Goal: Transaction & Acquisition: Purchase product/service

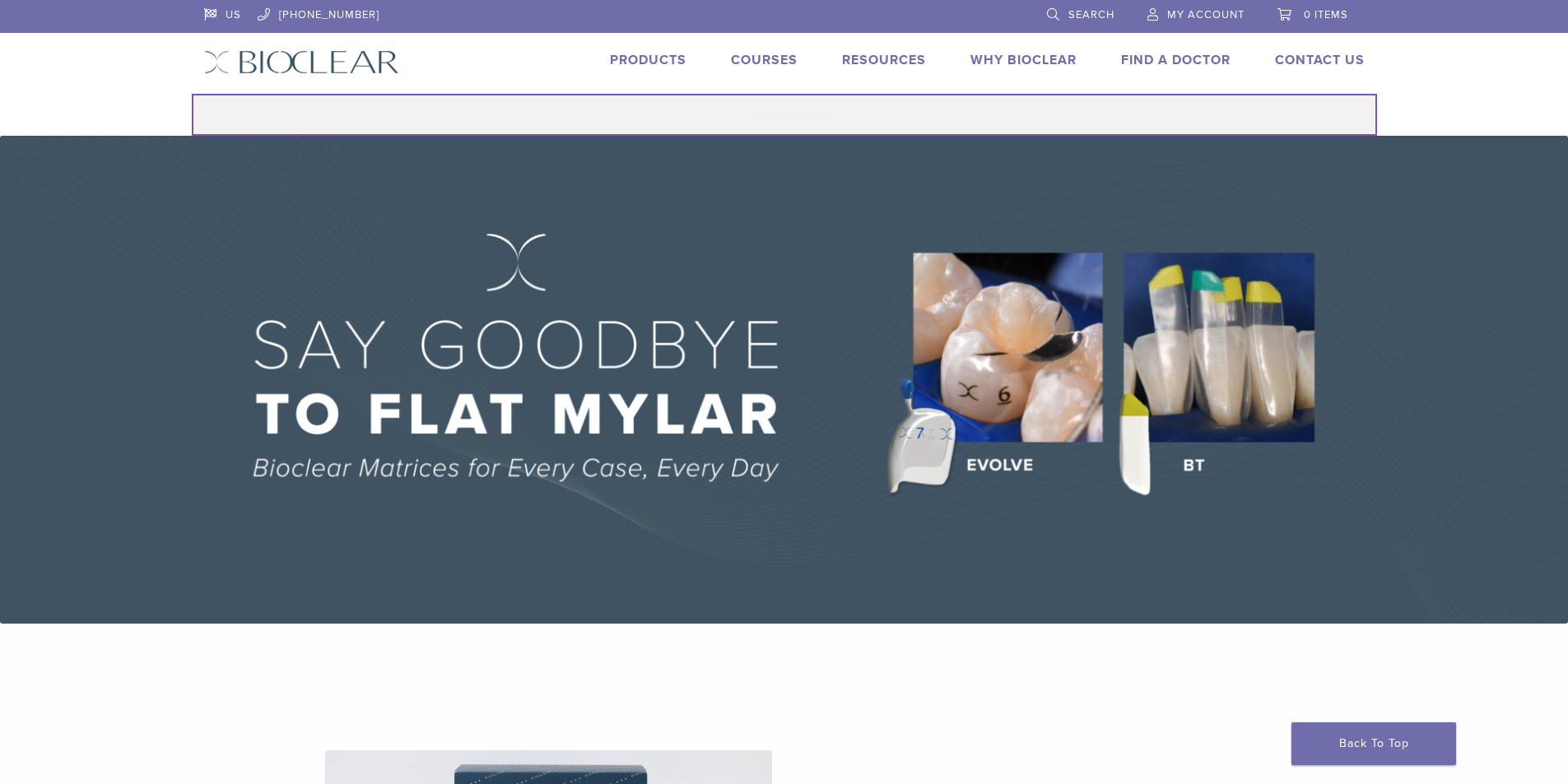
click at [854, 128] on input "Search for:" at bounding box center [785, 114] width 1185 height 42
type input "******"
click at [191, 93] on button "Search" at bounding box center [191, 93] width 1 height 1
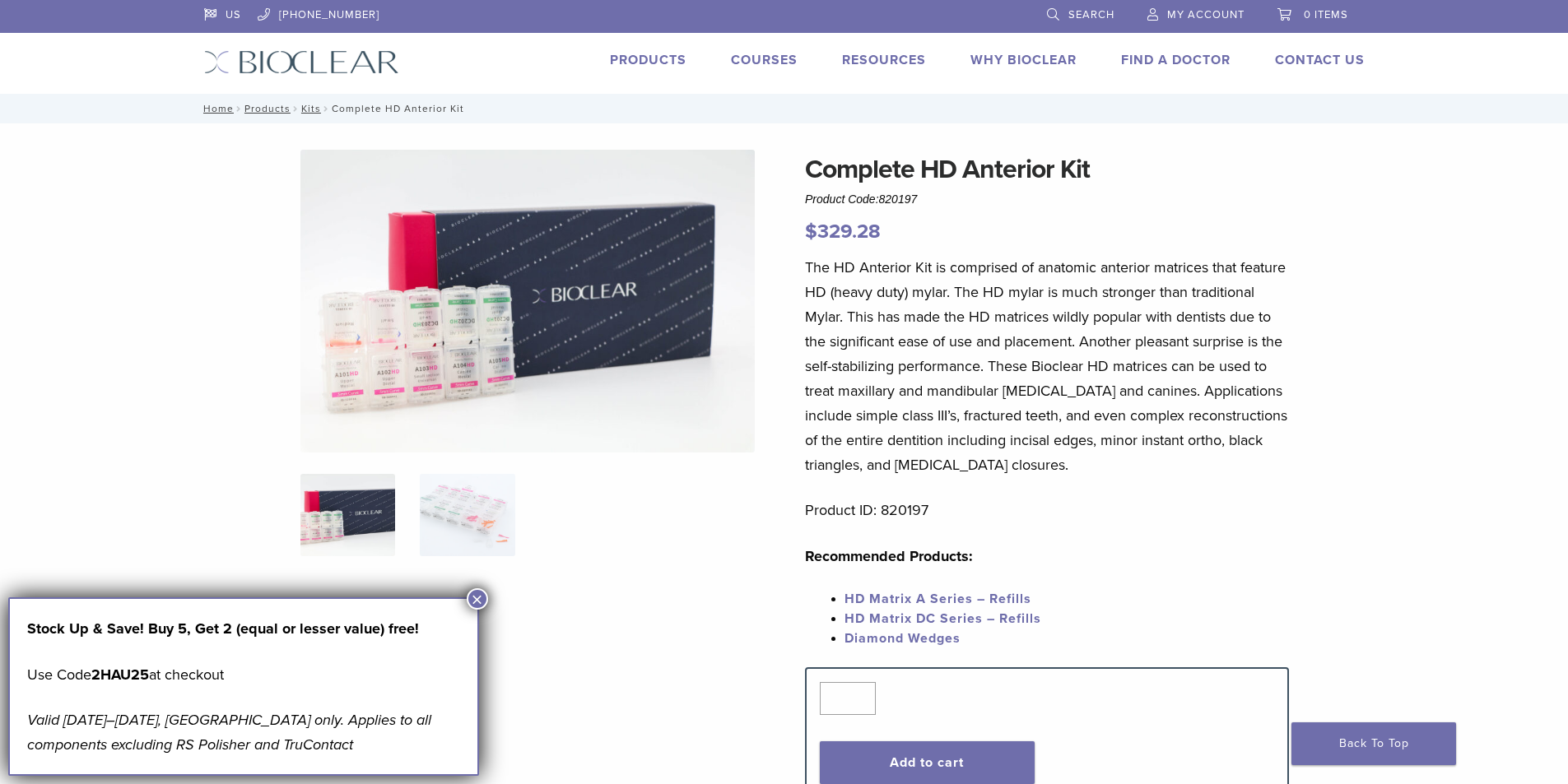
click at [484, 600] on button "×" at bounding box center [478, 599] width 22 height 22
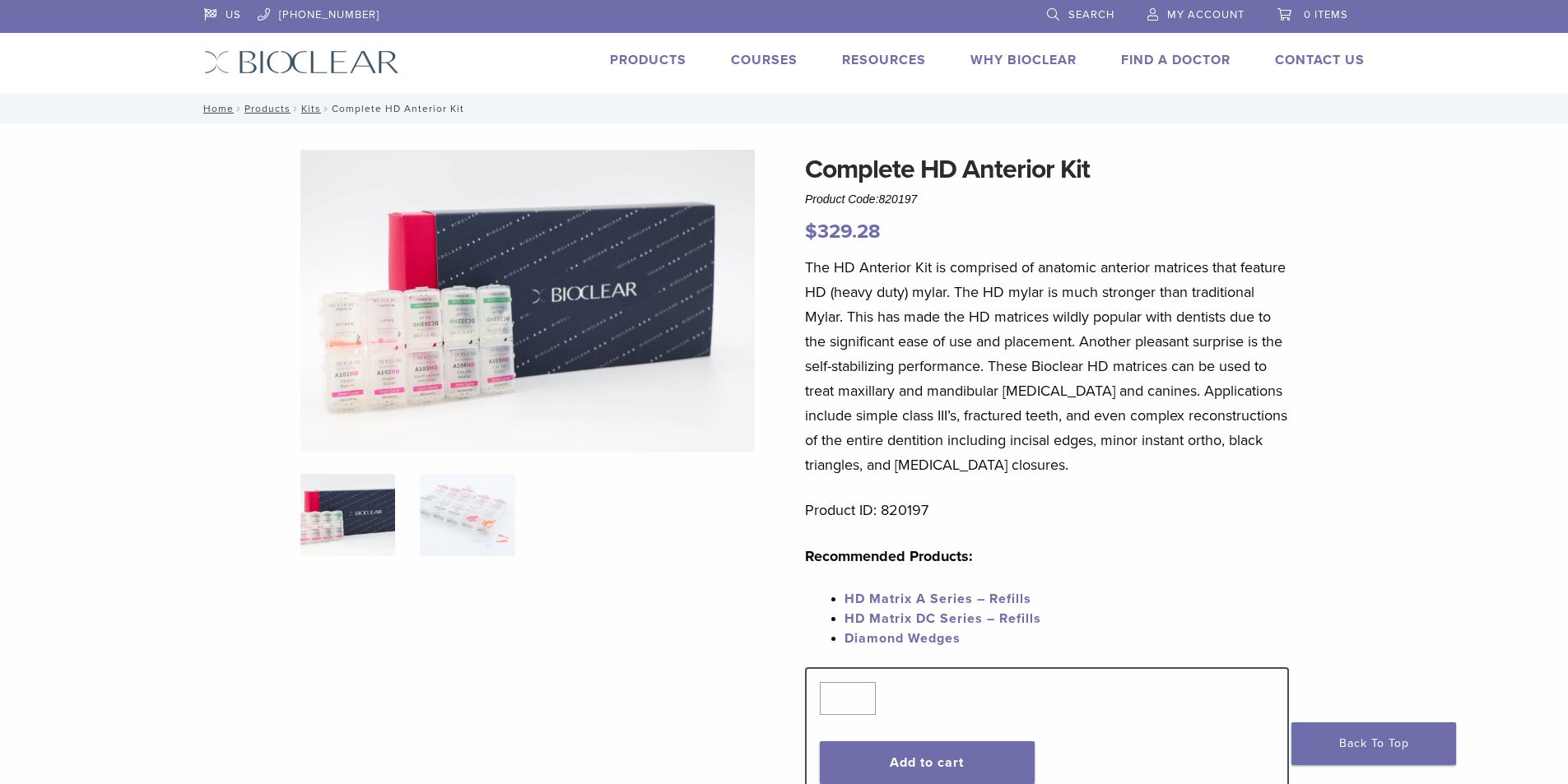
click at [655, 62] on link "Products" at bounding box center [647, 60] width 76 height 16
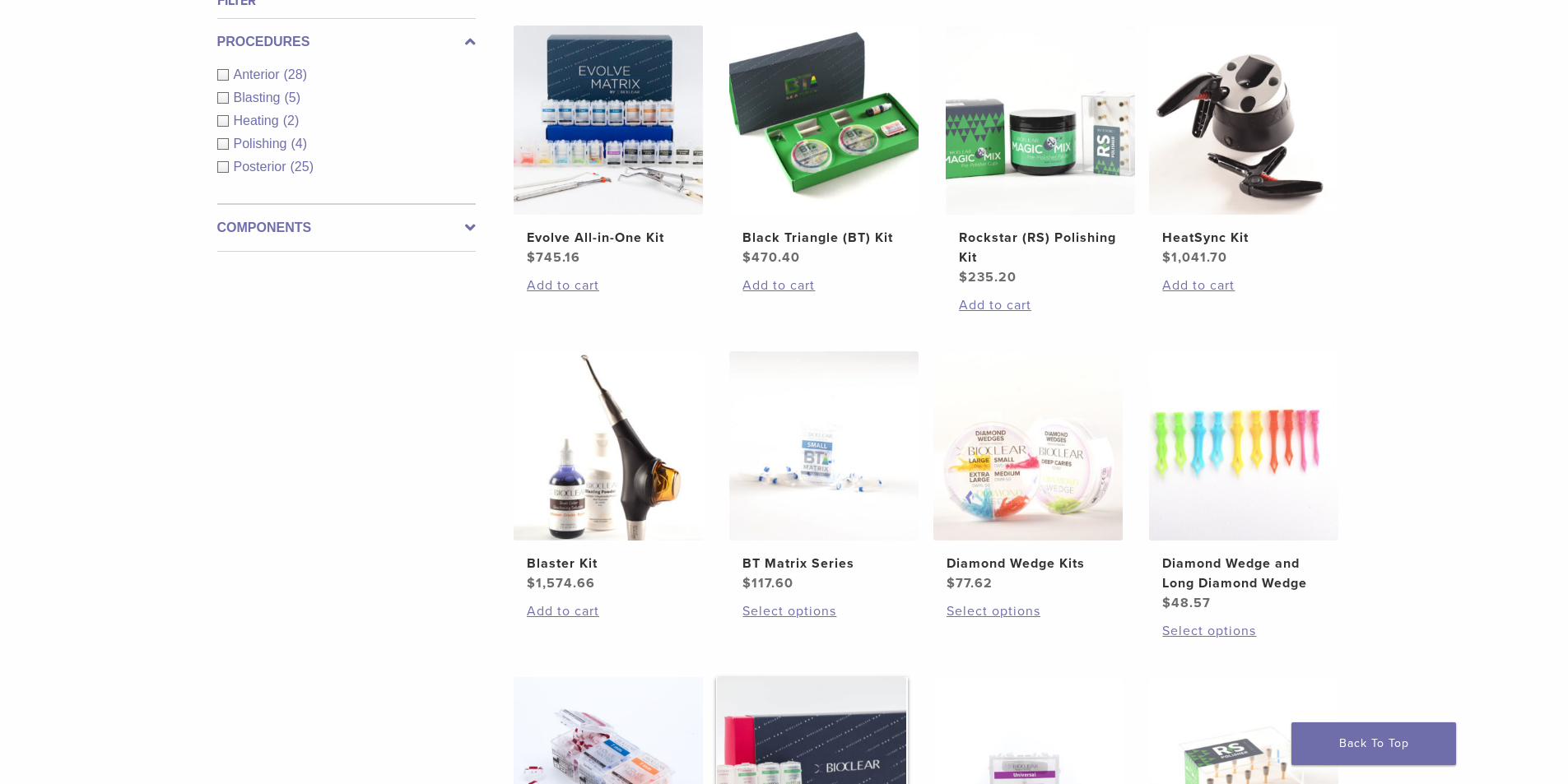
scroll to position [330, 0]
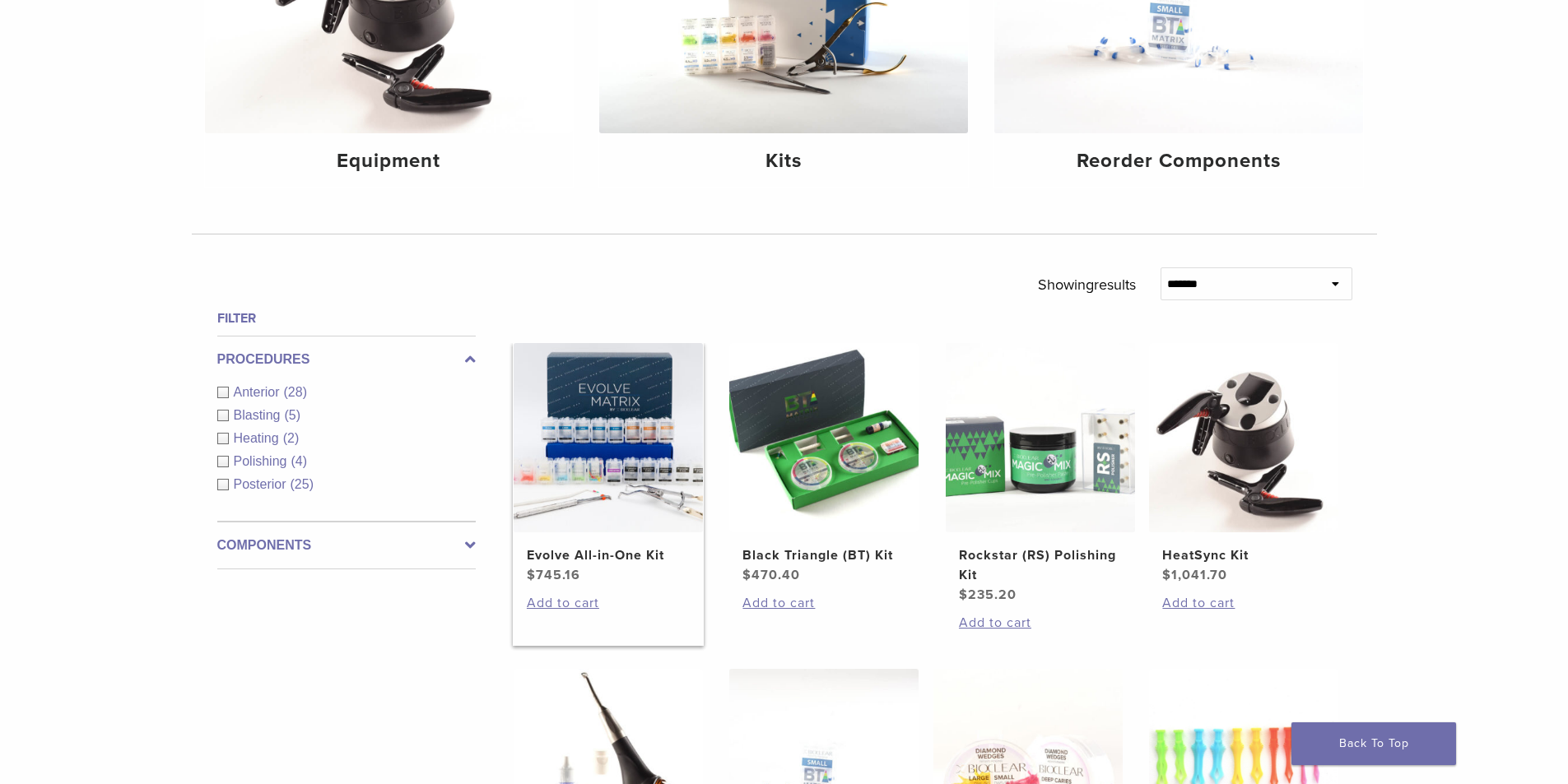
click at [661, 508] on img at bounding box center [608, 437] width 189 height 189
click at [834, 550] on h2 "Black Triangle (BT) Kit" at bounding box center [824, 556] width 163 height 20
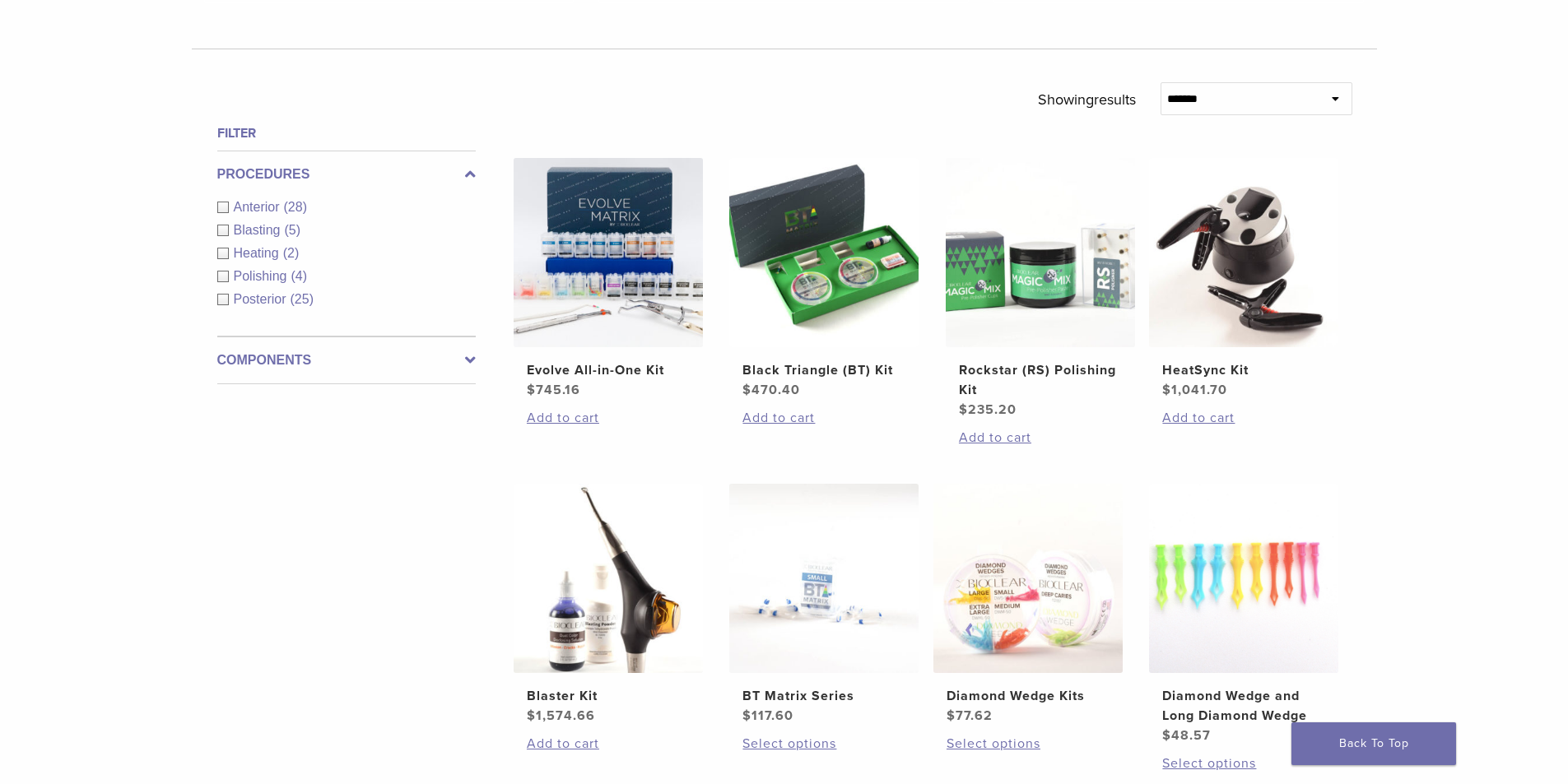
scroll to position [494, 0]
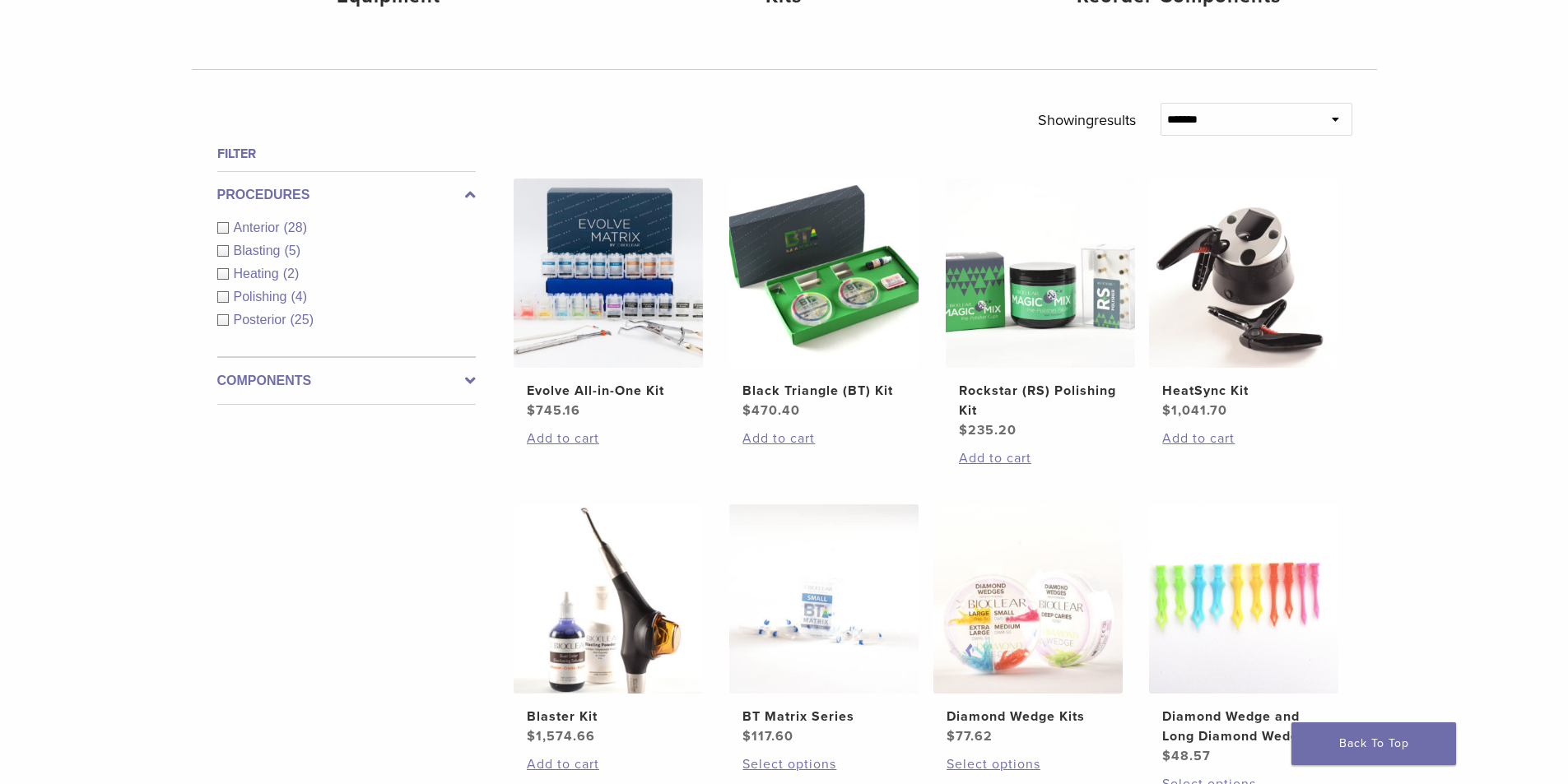
click at [225, 228] on div "Anterior (28)" at bounding box center [347, 228] width 259 height 20
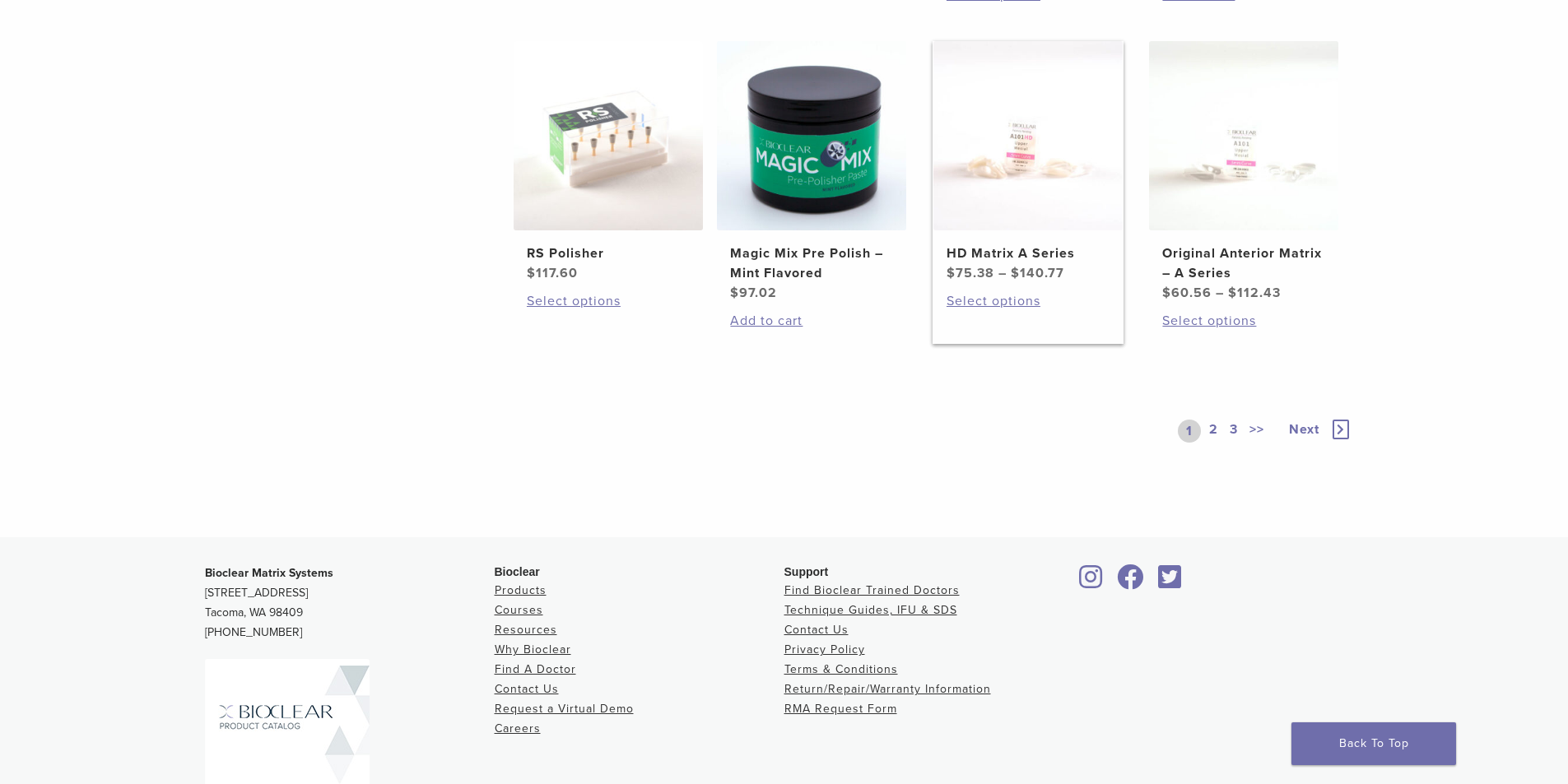
scroll to position [1317, 0]
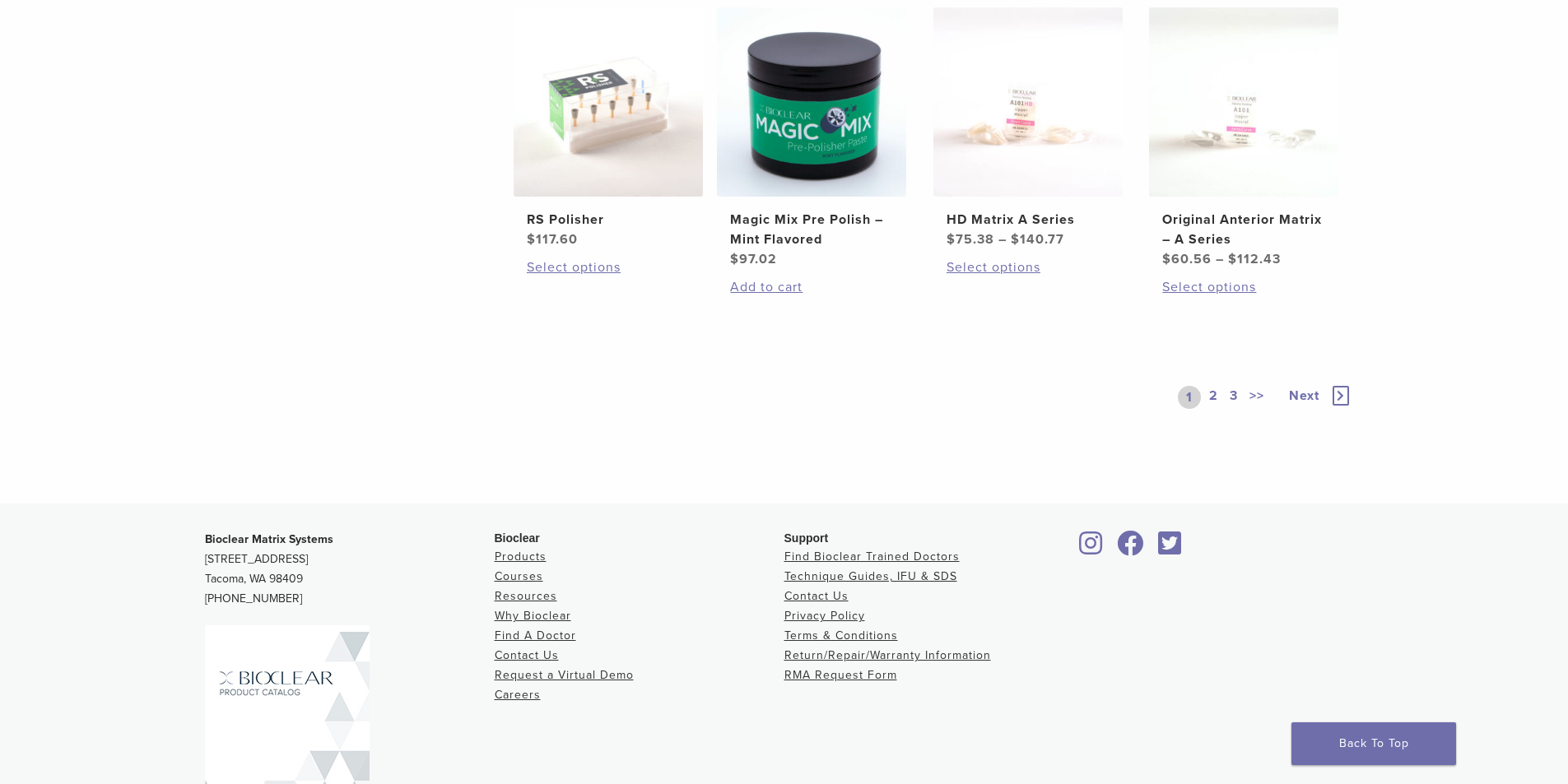
click at [1212, 394] on link "2" at bounding box center [1213, 398] width 15 height 23
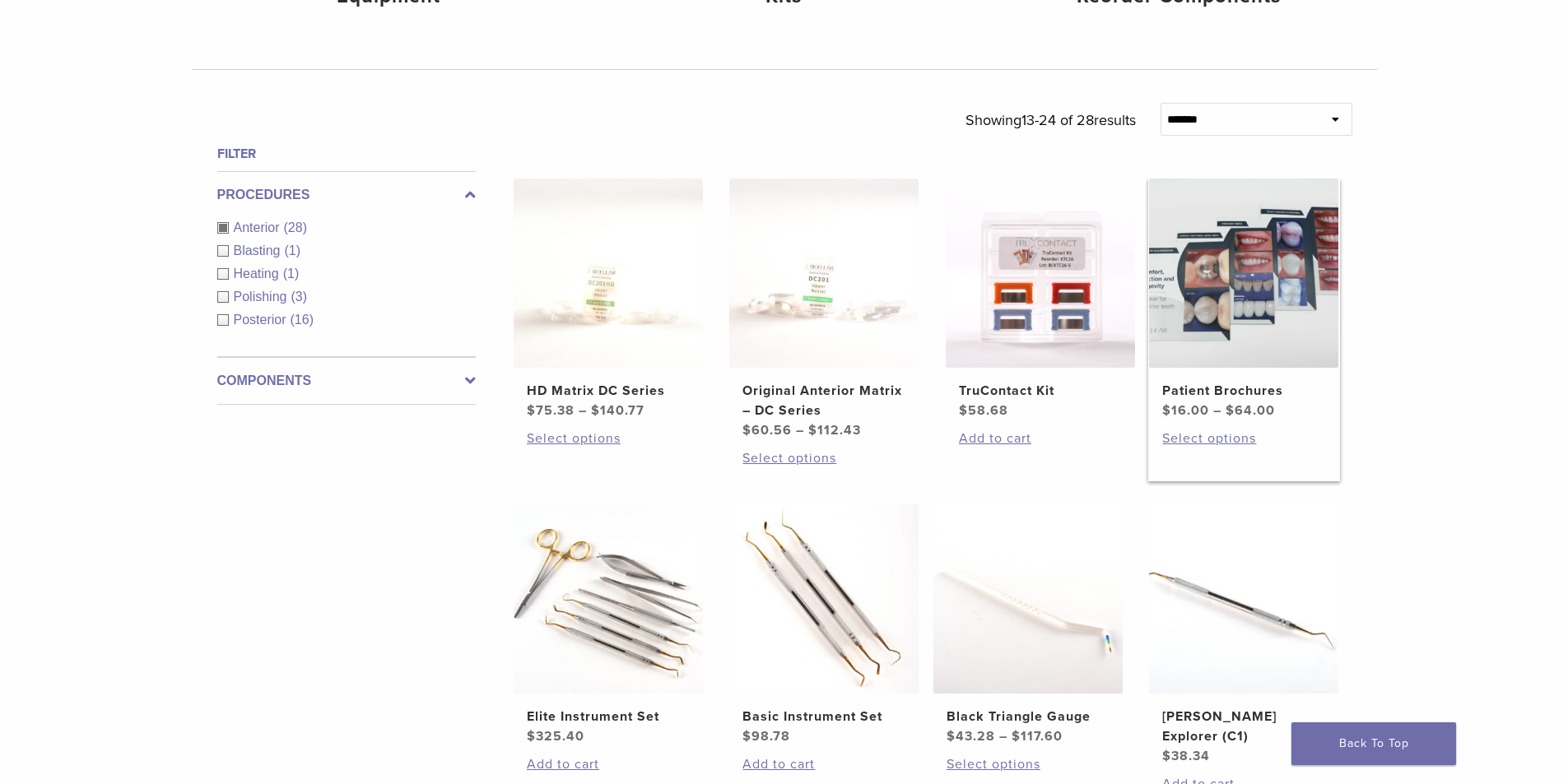
scroll to position [658, 0]
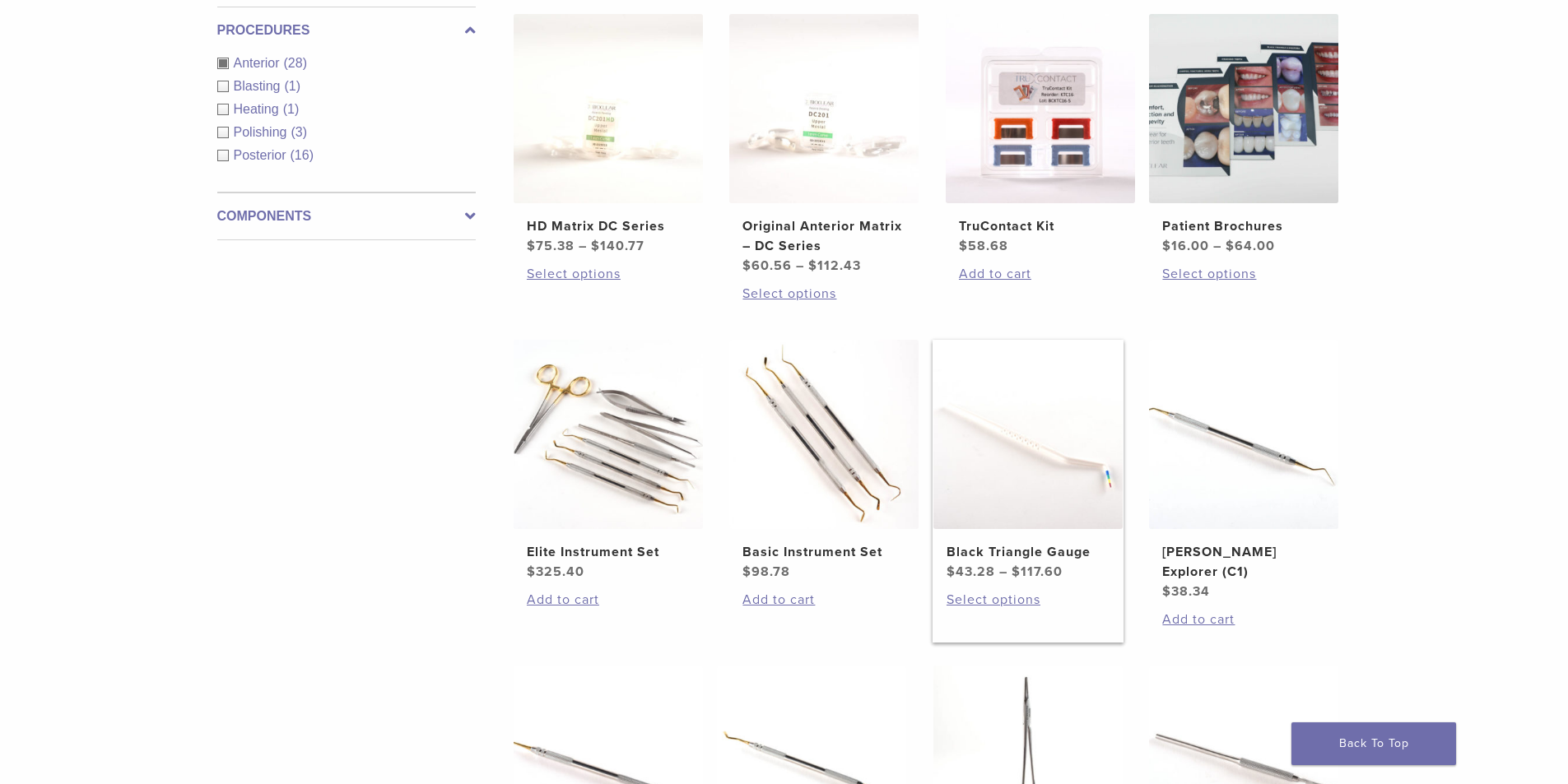
click at [1018, 507] on img at bounding box center [1027, 434] width 189 height 189
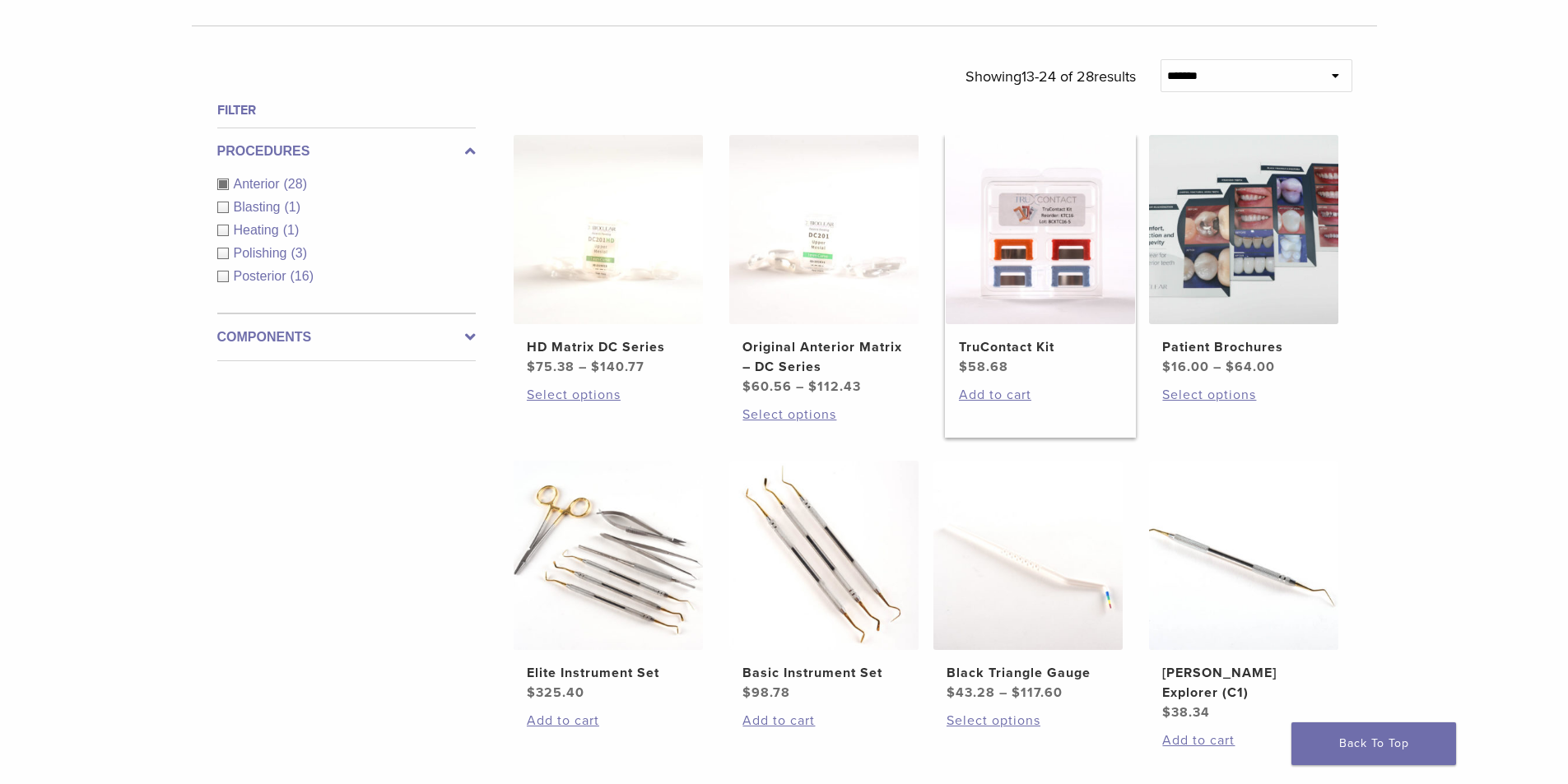
scroll to position [494, 0]
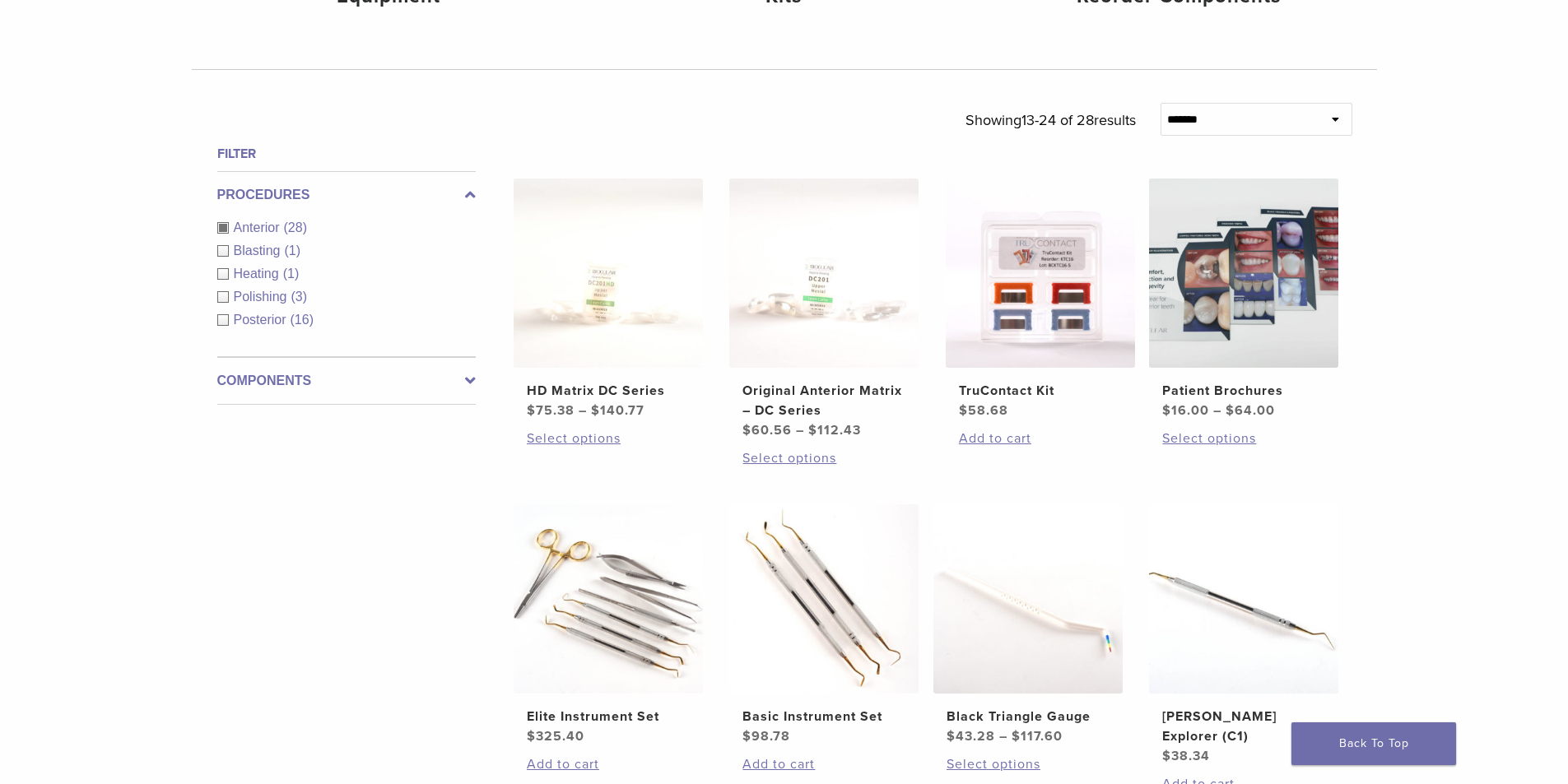
click at [221, 232] on div "Anterior (28)" at bounding box center [347, 228] width 259 height 20
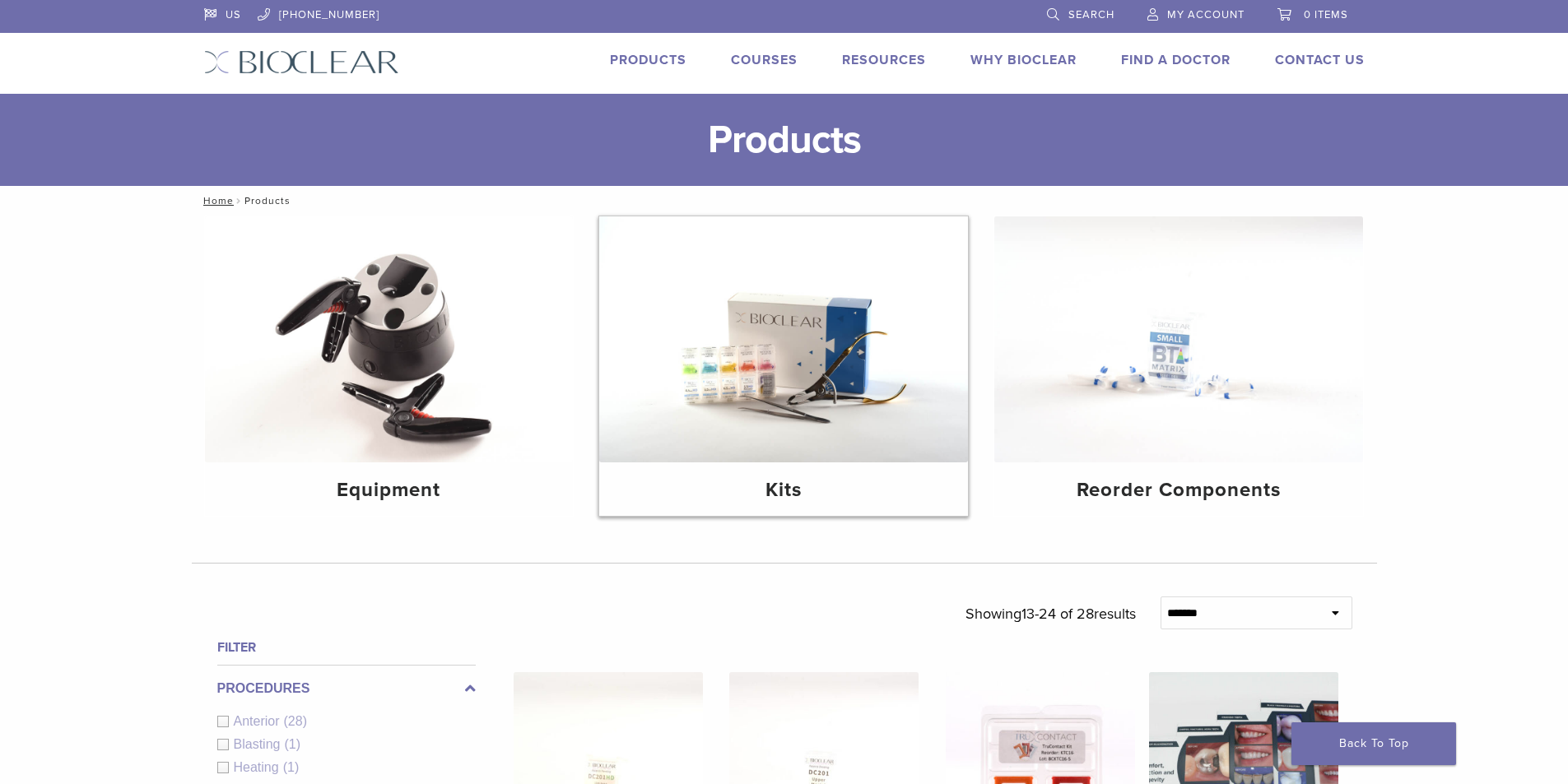
click at [746, 393] on img at bounding box center [783, 339] width 369 height 246
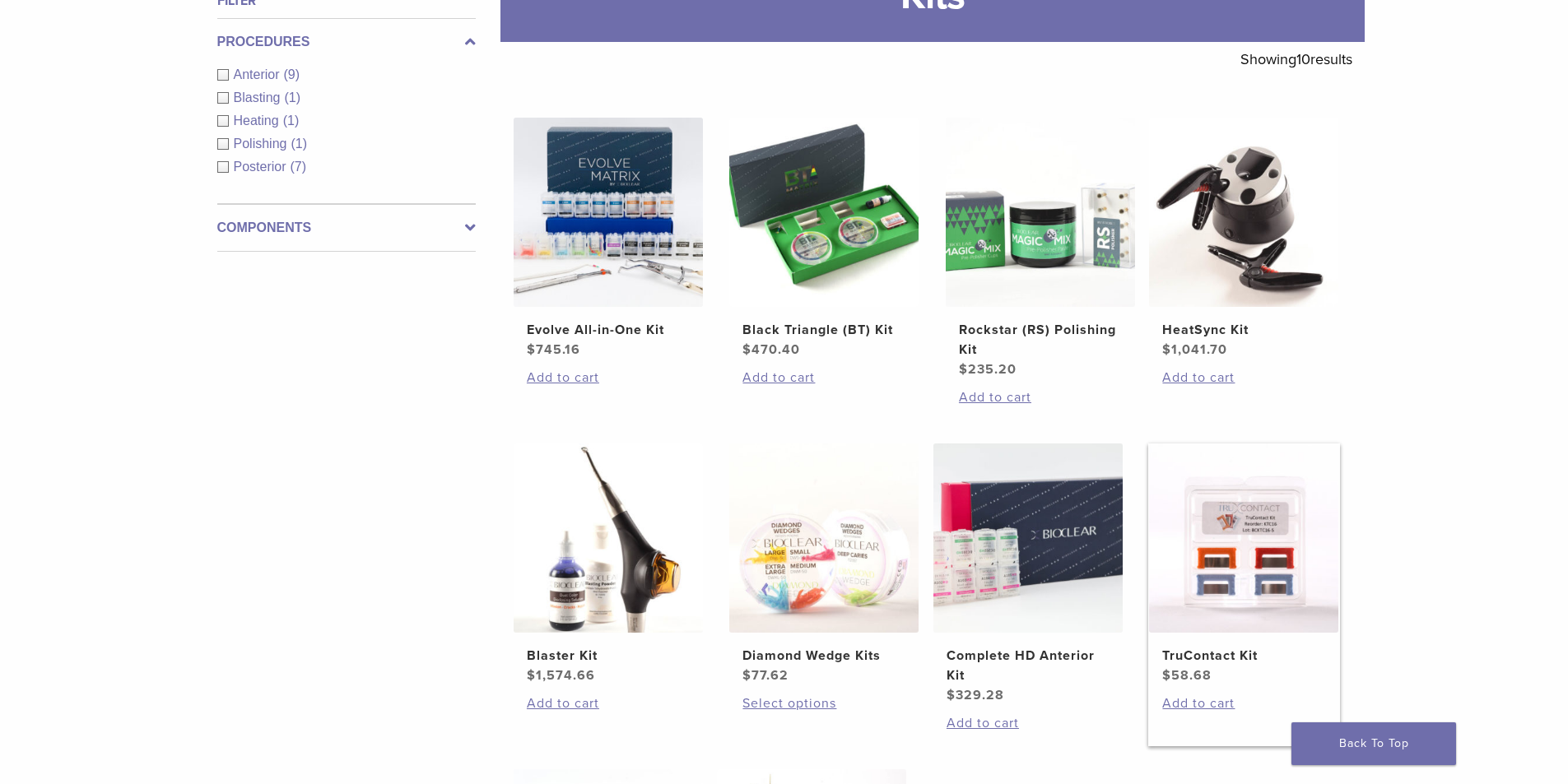
scroll to position [330, 0]
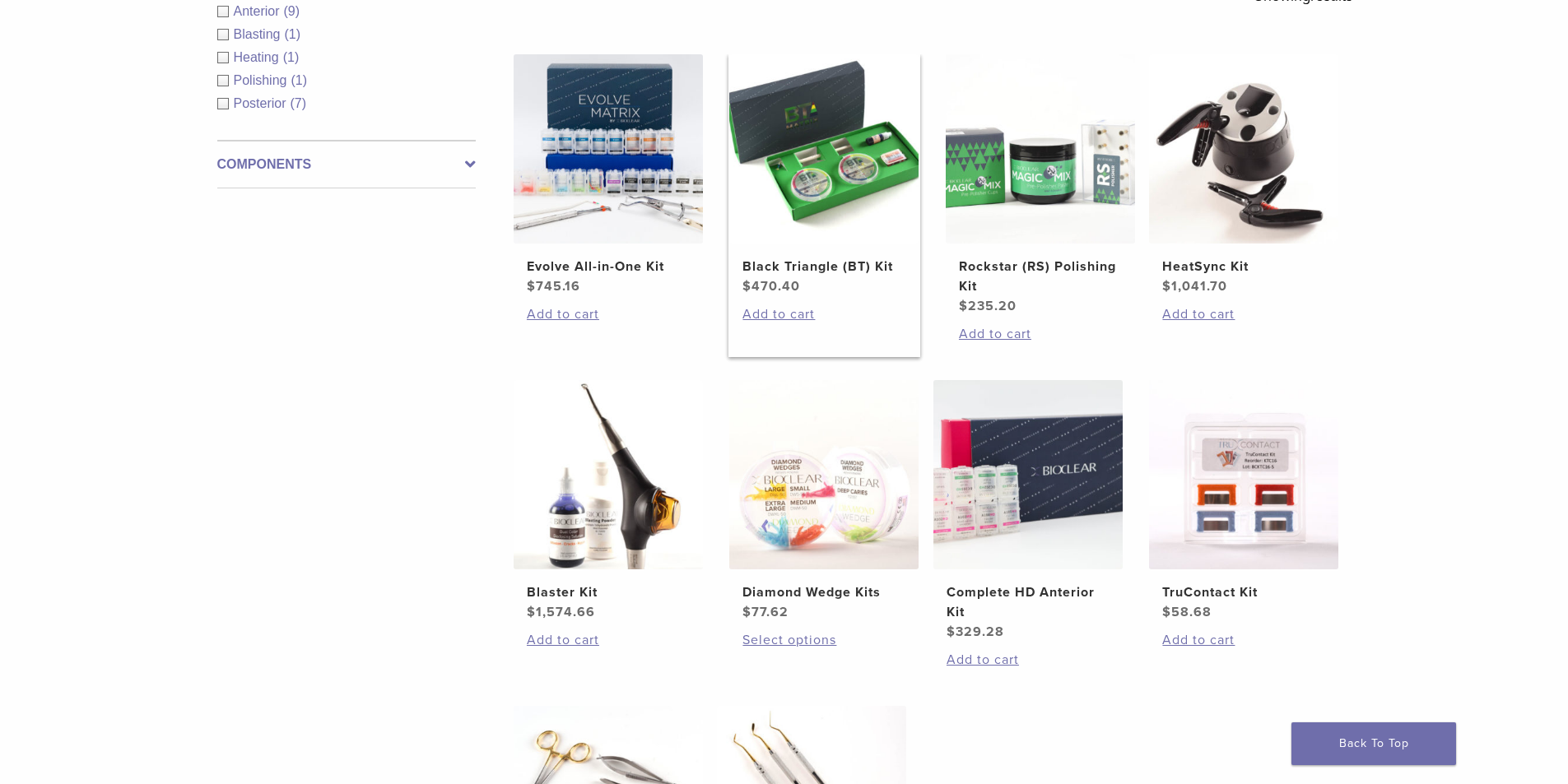
click at [829, 175] on img at bounding box center [824, 148] width 189 height 189
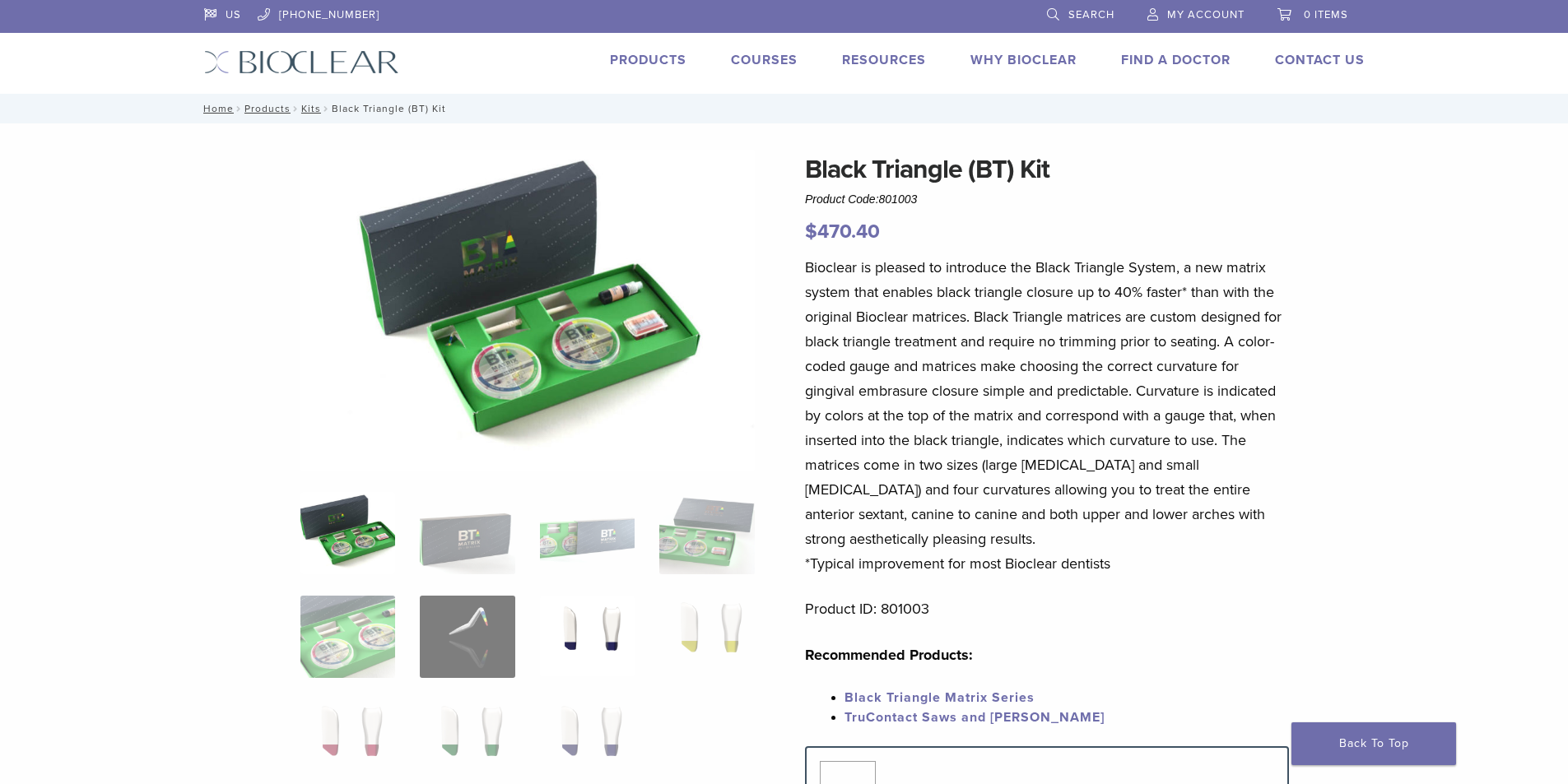
click at [592, 642] on img at bounding box center [586, 637] width 94 height 83
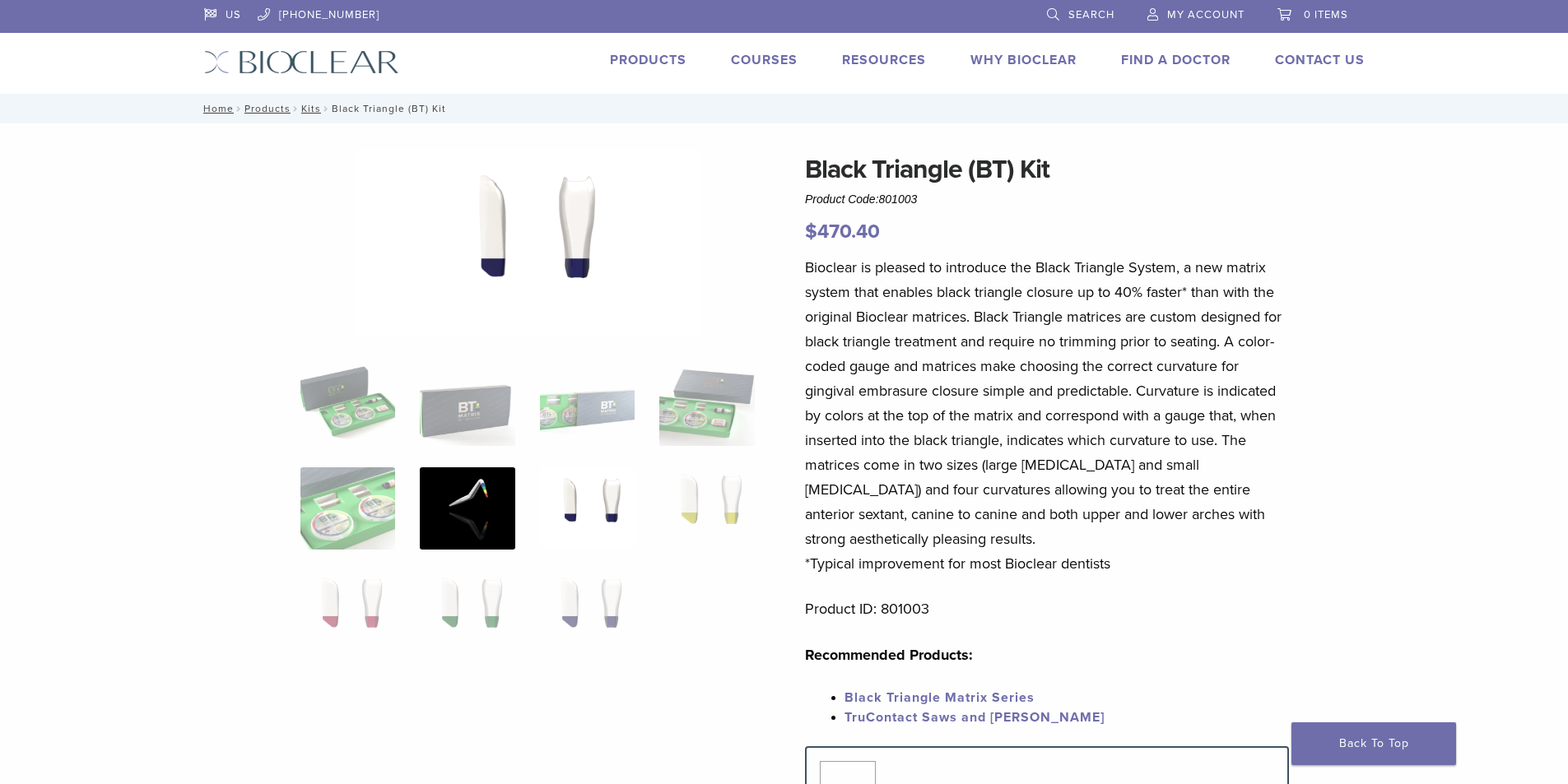
click at [480, 519] on img at bounding box center [466, 509] width 94 height 83
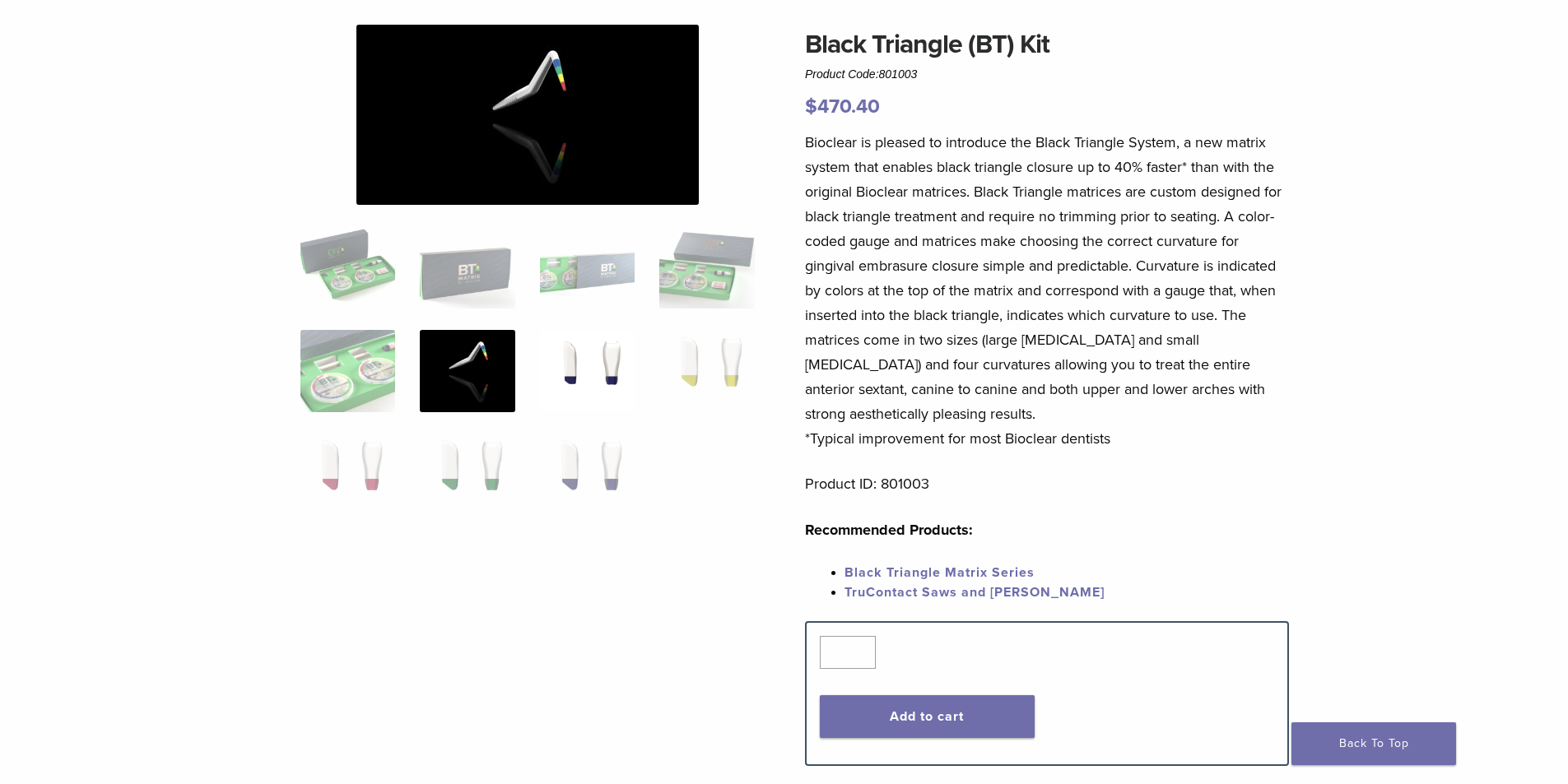
scroll to position [164, 0]
